Goal: Task Accomplishment & Management: Manage account settings

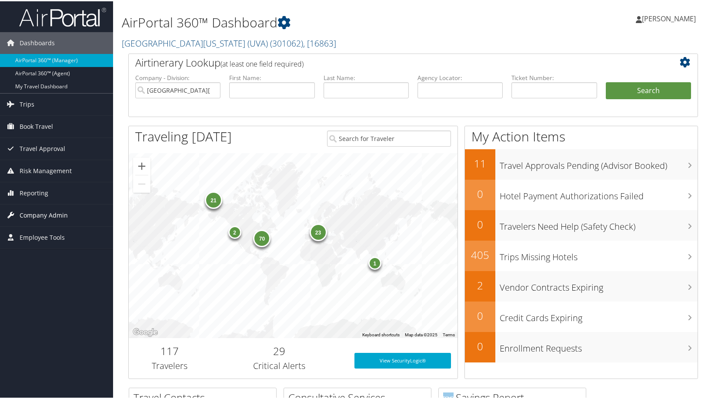
click at [81, 217] on link "Company Admin" at bounding box center [56, 214] width 113 height 22
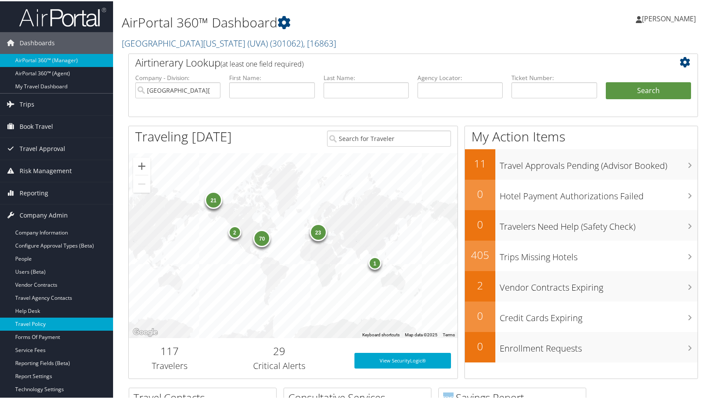
click at [47, 319] on link "Travel Policy" at bounding box center [56, 322] width 113 height 13
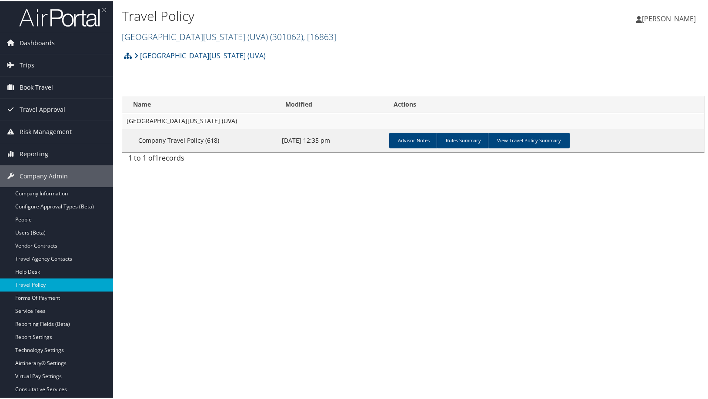
click at [336, 41] on span ", [ 16863 ]" at bounding box center [319, 36] width 33 height 12
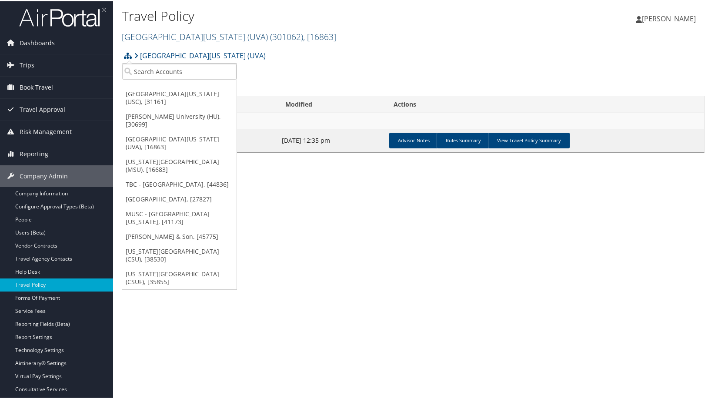
scroll to position [62, 0]
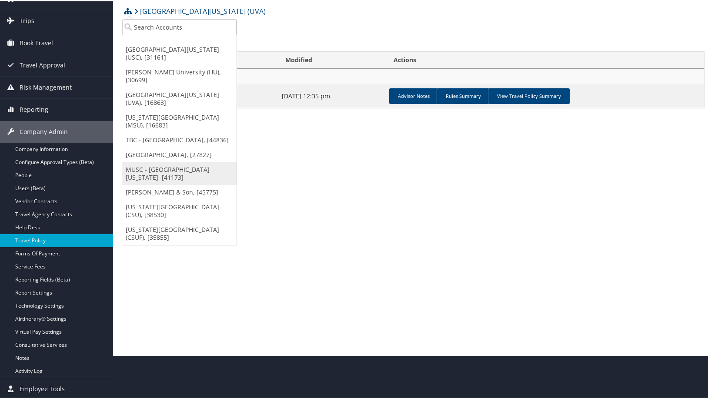
click at [180, 183] on link "MUSC - [GEOGRAPHIC_DATA][US_STATE], [41173]" at bounding box center [179, 172] width 114 height 23
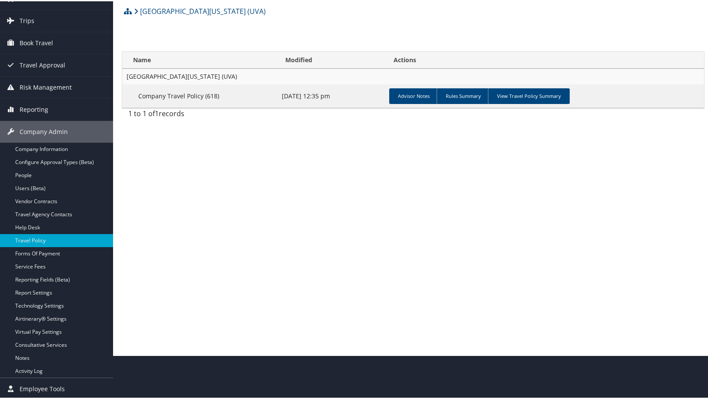
scroll to position [44, 0]
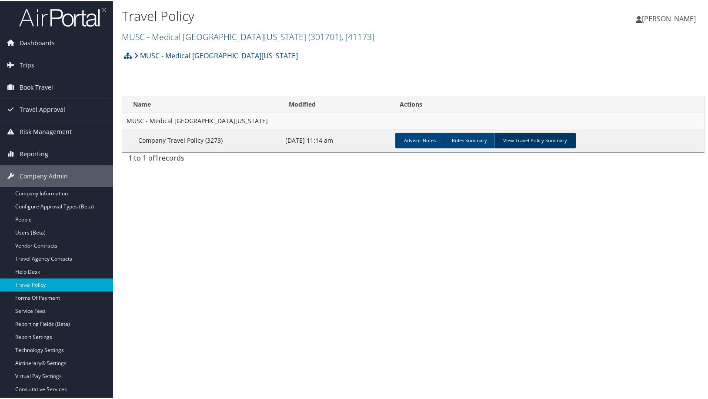
click at [576, 147] on link "View Travel Policy Summary" at bounding box center [535, 139] width 82 height 16
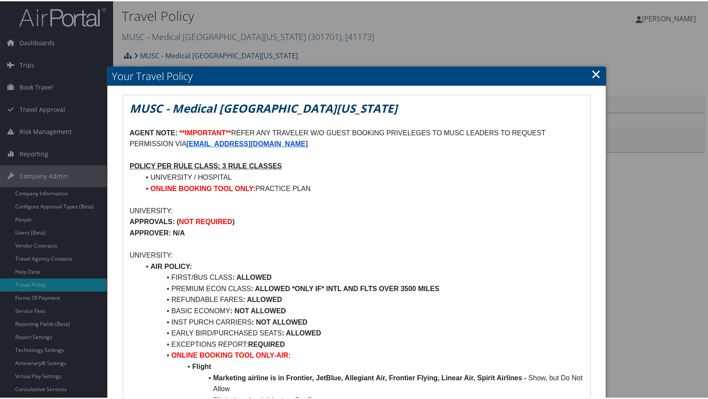
click at [591, 80] on link "×" at bounding box center [596, 72] width 10 height 17
